Goal: Check status: Check status

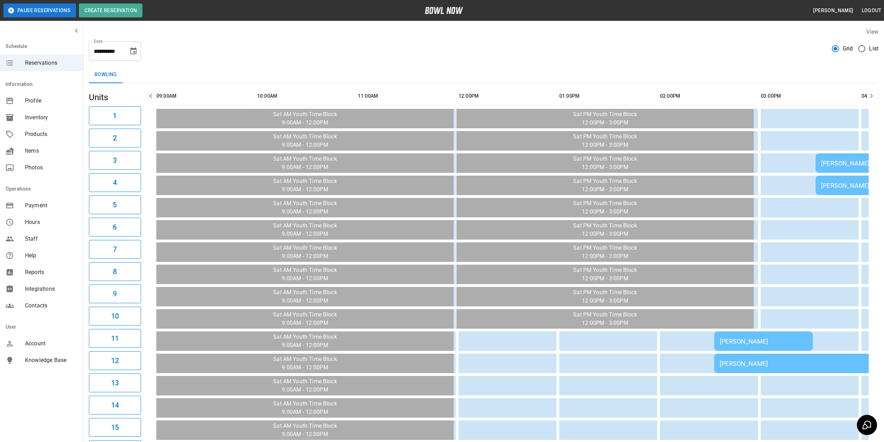
click at [134, 51] on icon "Choose date, selected date is Dec 13, 2025" at bounding box center [133, 50] width 6 height 7
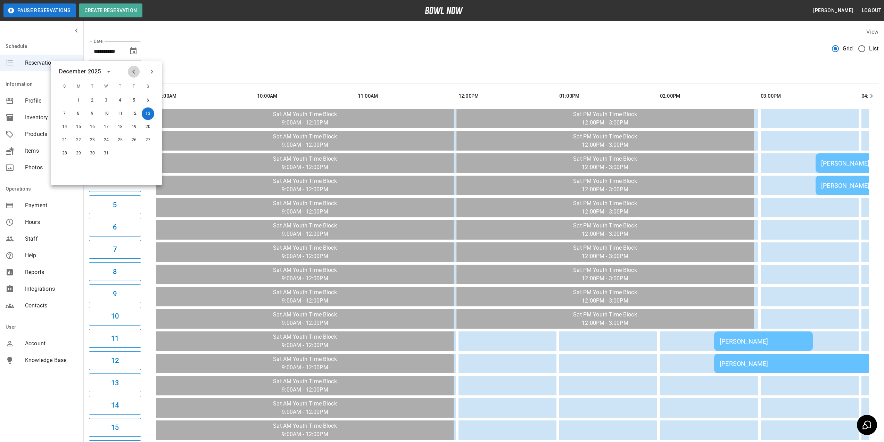
click at [131, 71] on icon "Previous month" at bounding box center [134, 71] width 8 height 8
click at [119, 101] on button "2" at bounding box center [120, 100] width 13 height 13
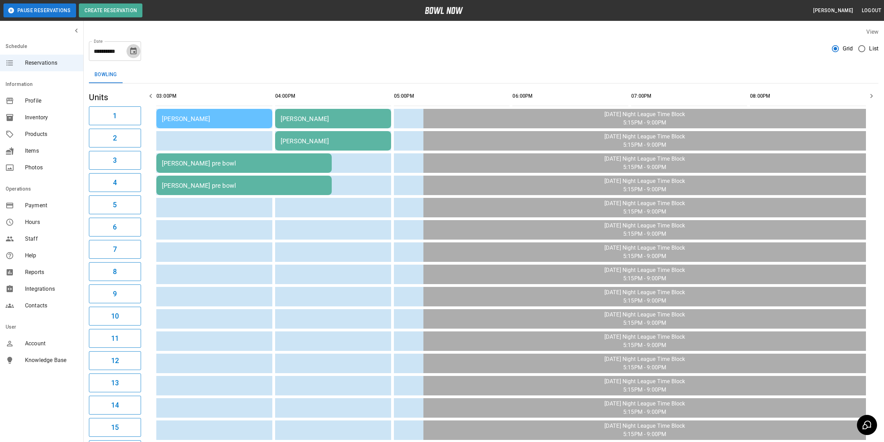
click at [133, 51] on icon "Choose date, selected date is Oct 2, 2025" at bounding box center [133, 51] width 8 height 8
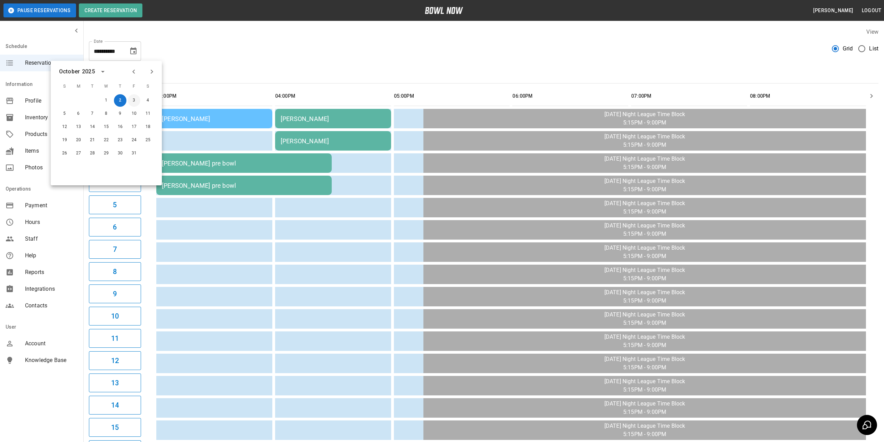
click at [130, 101] on button "3" at bounding box center [134, 100] width 13 height 13
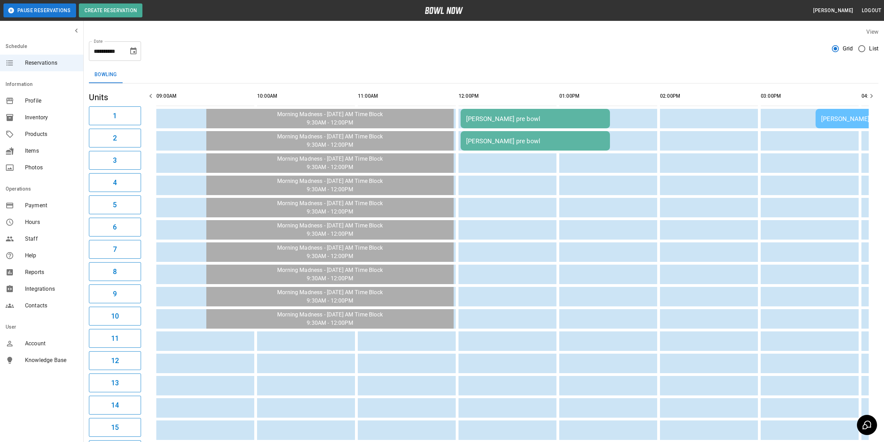
click at [137, 50] on icon "Choose date, selected date is Oct 3, 2025" at bounding box center [133, 51] width 8 height 8
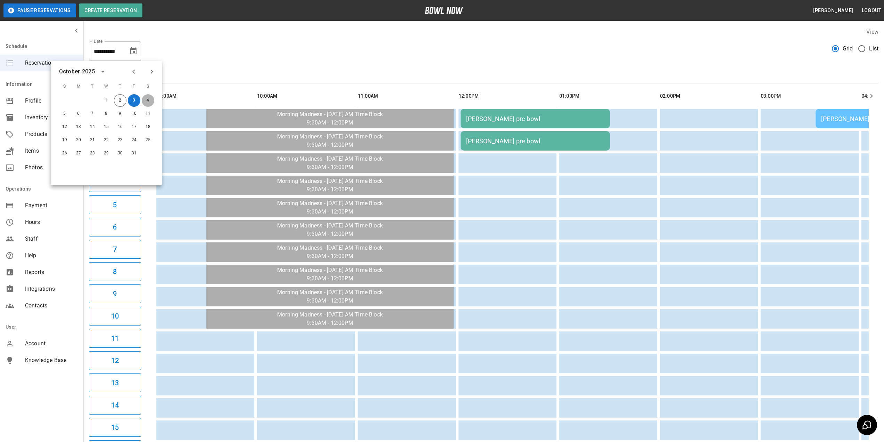
click at [149, 103] on button "4" at bounding box center [148, 100] width 13 height 13
type input "**********"
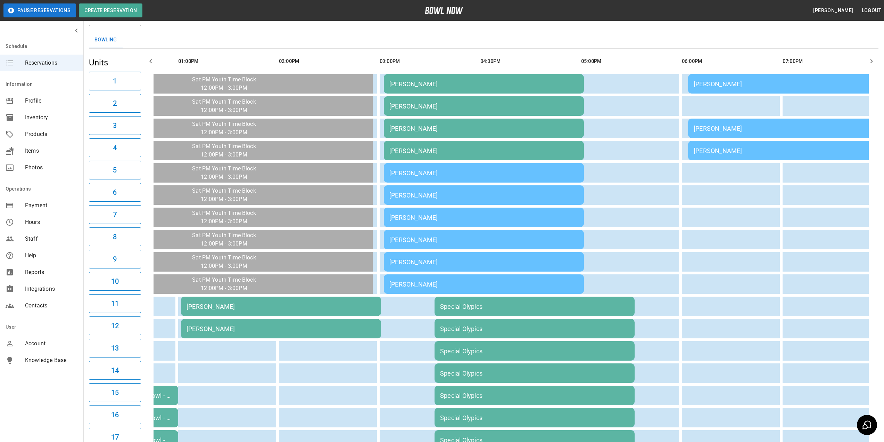
click at [240, 304] on div "[PERSON_NAME]" at bounding box center [281, 306] width 189 height 7
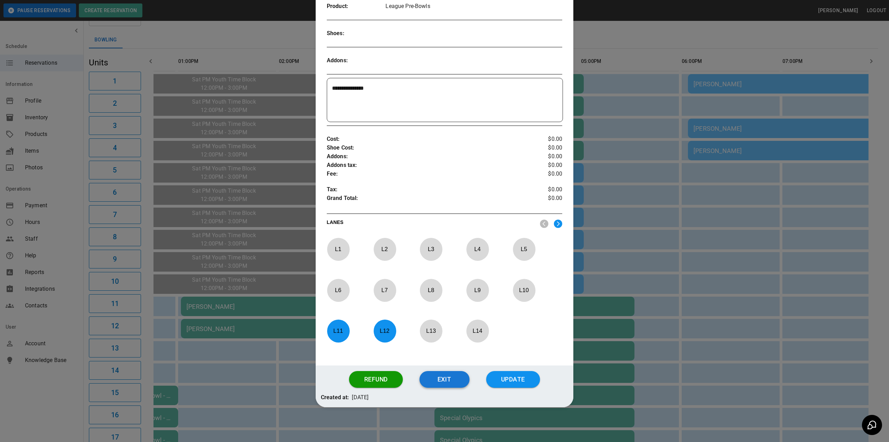
click at [442, 378] on button "Exit" at bounding box center [445, 379] width 50 height 17
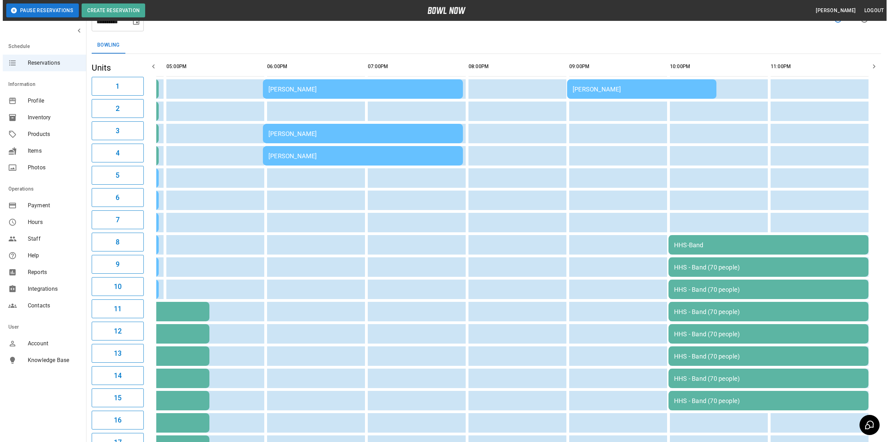
scroll to position [104, 0]
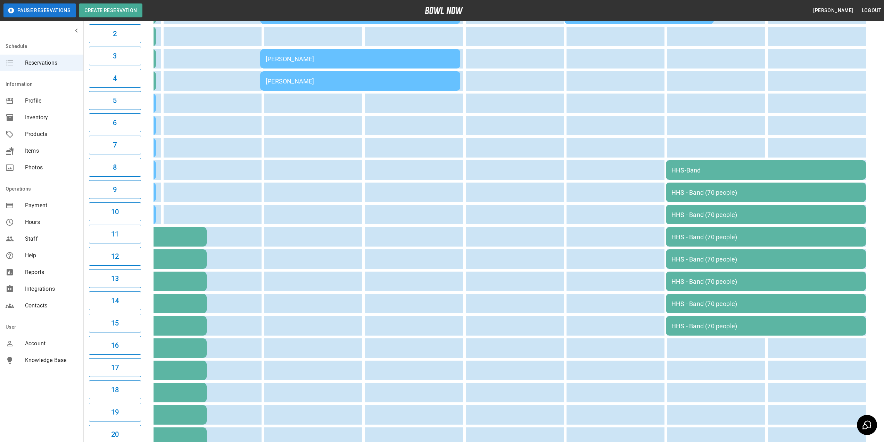
click at [716, 193] on div "HHS - Band (70 people)" at bounding box center [766, 192] width 189 height 7
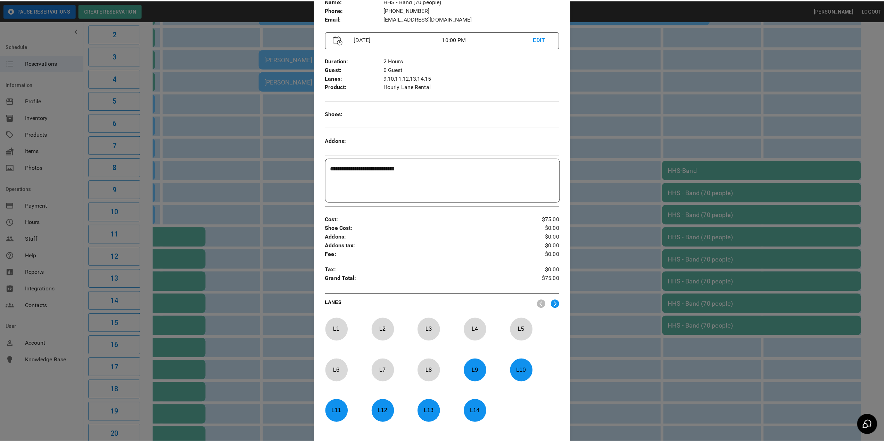
scroll to position [146, 0]
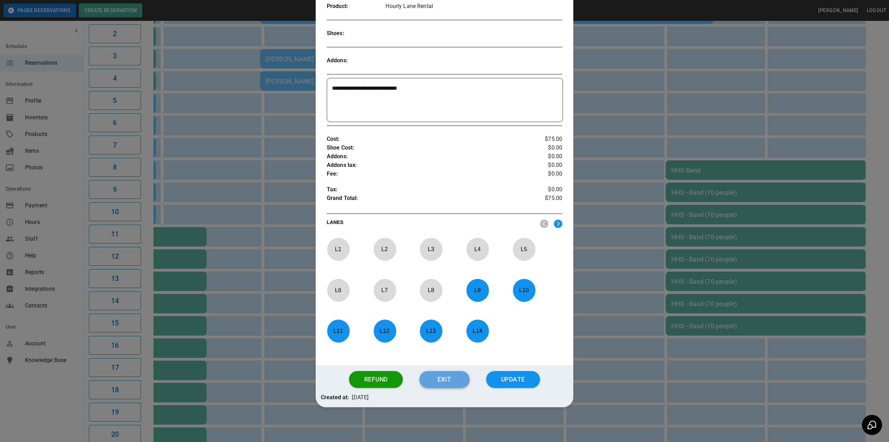
click at [442, 374] on button "Exit" at bounding box center [445, 379] width 50 height 17
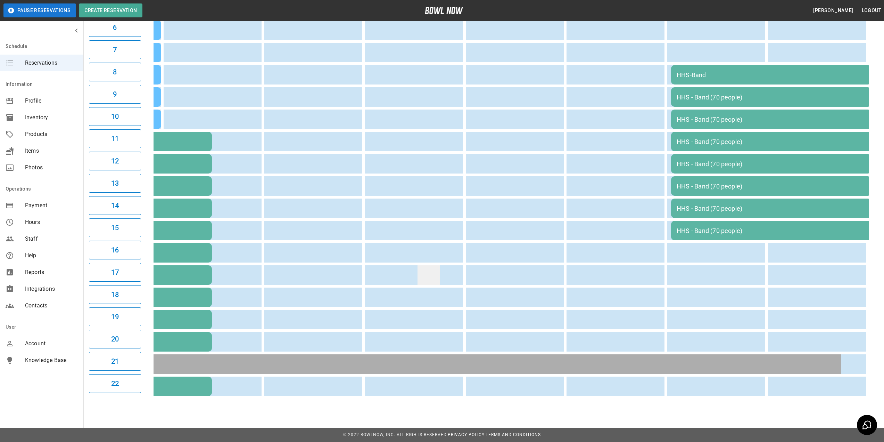
scroll to position [0, 0]
